Goal: Task Accomplishment & Management: Complete application form

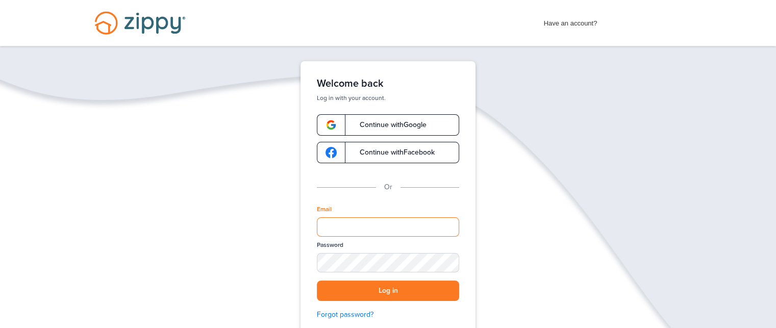
click at [344, 227] on input "Email" at bounding box center [388, 226] width 142 height 19
type input "**********"
click at [368, 293] on button "Log in" at bounding box center [388, 291] width 142 height 21
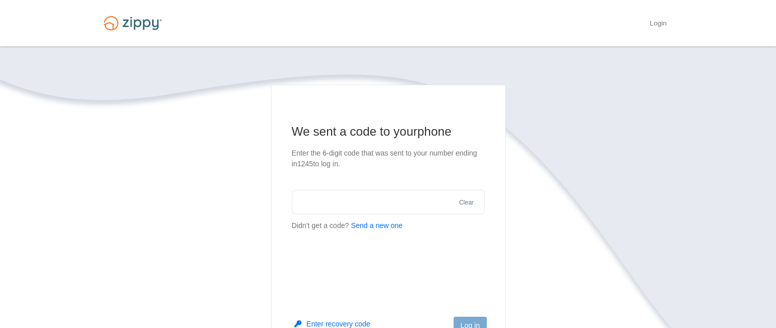
click at [365, 223] on button "Send a new one" at bounding box center [377, 225] width 52 height 11
click at [343, 207] on input "text" at bounding box center [388, 202] width 193 height 24
type input "******"
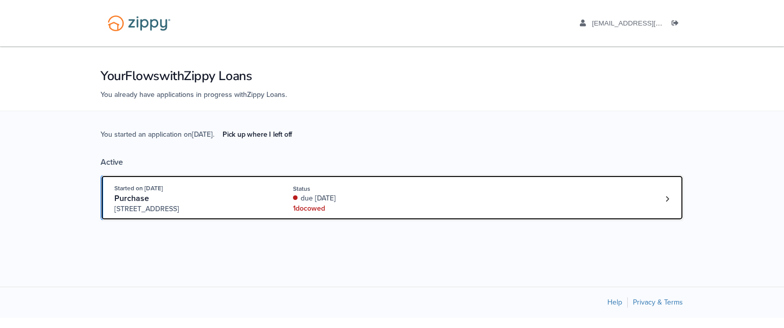
click at [345, 203] on div "due 33 days ago" at bounding box center [361, 198] width 136 height 10
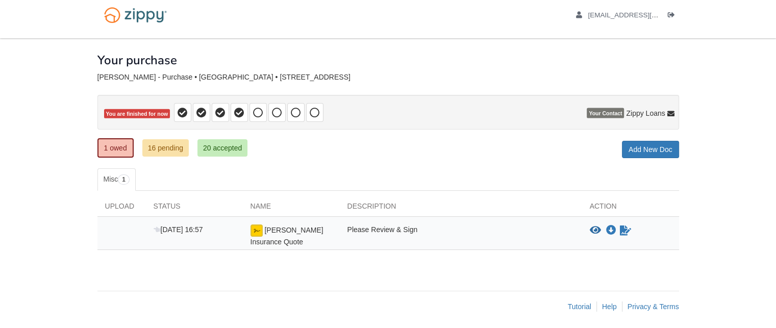
scroll to position [10, 0]
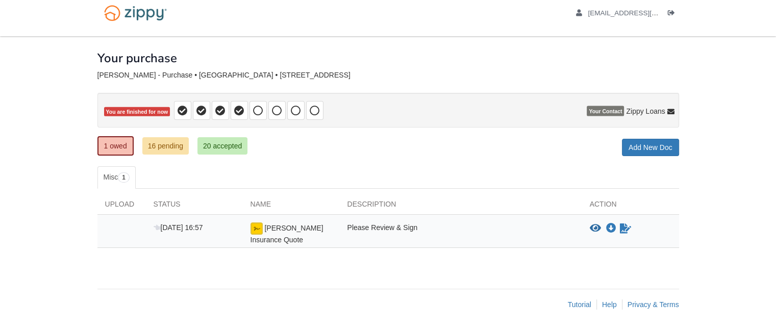
click at [323, 228] on div "Gullion Insurance Quote" at bounding box center [291, 233] width 97 height 22
click at [597, 224] on icon "View Gullion Insurance Quote" at bounding box center [595, 228] width 11 height 10
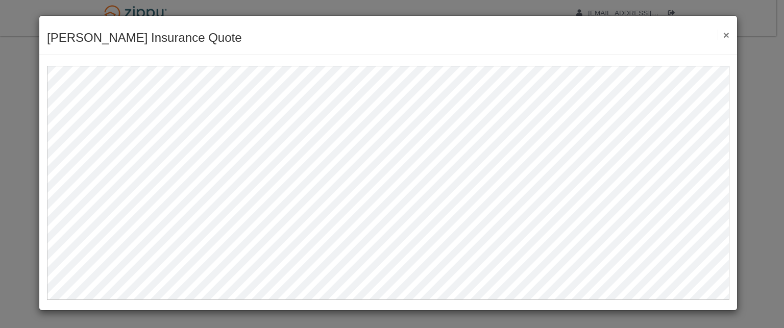
click at [729, 34] on button "×" at bounding box center [723, 35] width 12 height 11
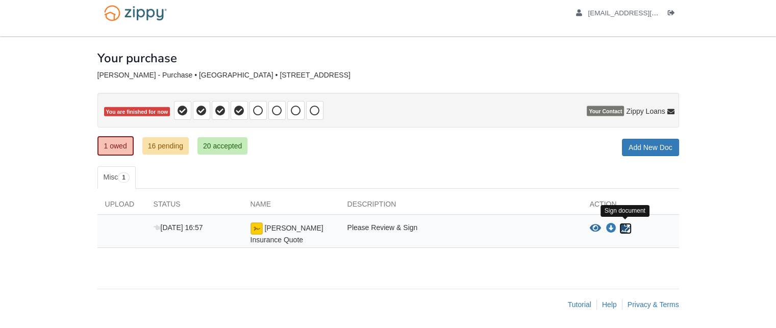
click at [624, 224] on icon "Sign Form" at bounding box center [625, 228] width 11 height 10
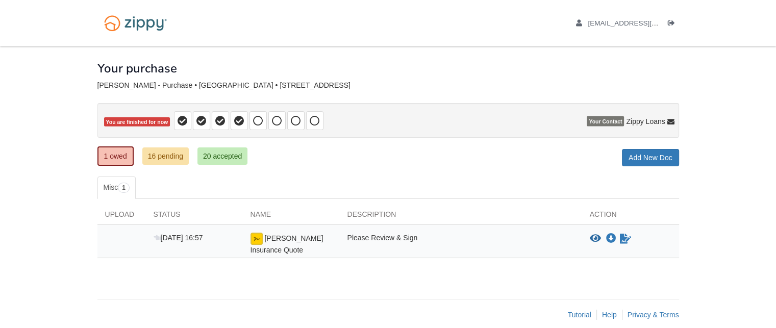
click at [503, 238] on div "Please Review & Sign" at bounding box center [461, 244] width 242 height 22
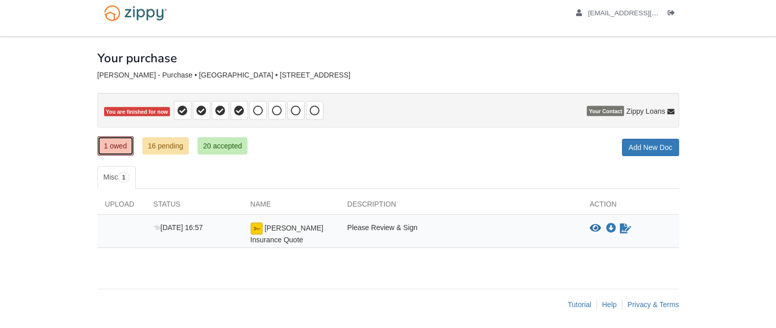
click at [111, 151] on link "1 owed" at bounding box center [115, 145] width 36 height 19
